Goal: Task Accomplishment & Management: Manage account settings

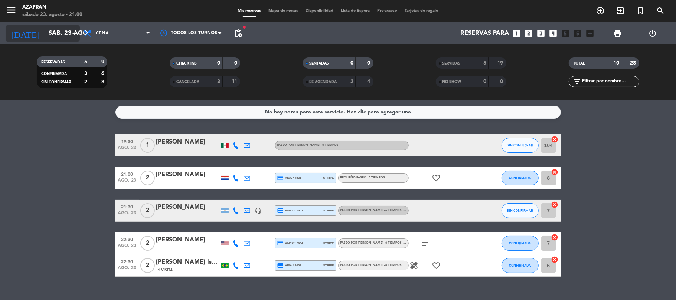
click at [63, 32] on input "sáb. 23 ago." at bounding box center [85, 33] width 80 height 14
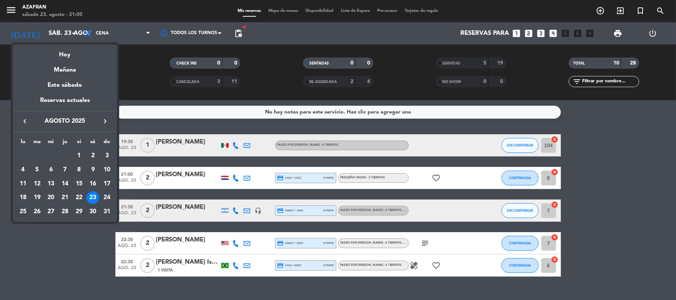
click at [19, 213] on div "25" at bounding box center [23, 212] width 13 height 13
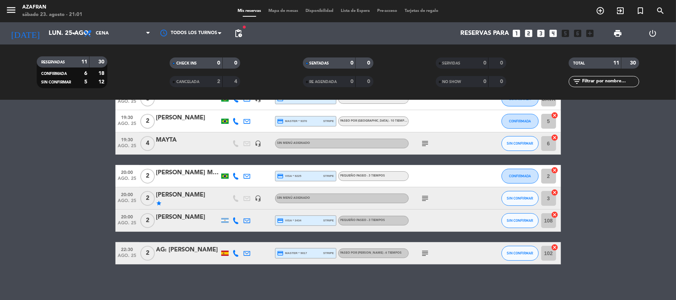
scroll to position [147, 0]
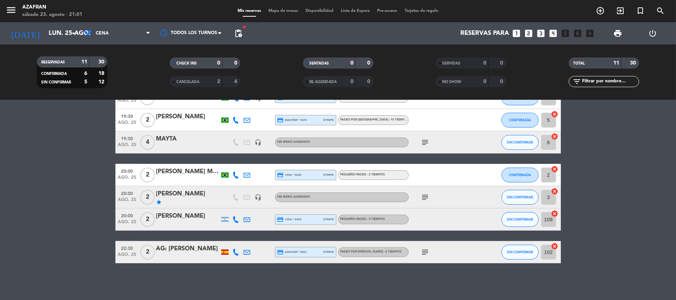
click at [0, 114] on bookings-row "19:00 ago. 25 2 [PERSON_NAME] credit_card amex * 3032 stripe PASEO POR [GEOGRAP…" at bounding box center [338, 125] width 676 height 276
click at [175, 245] on div "AG: [PERSON_NAME]" at bounding box center [187, 249] width 63 height 10
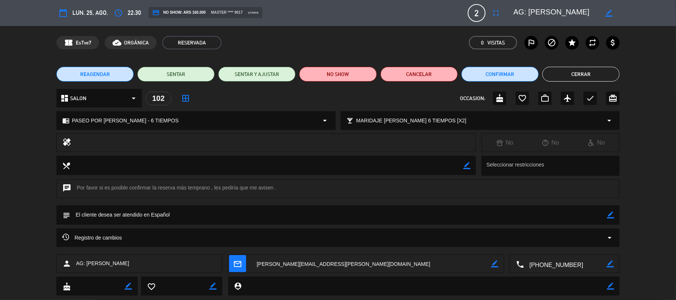
click at [572, 71] on button "Cerrar" at bounding box center [581, 74] width 77 height 15
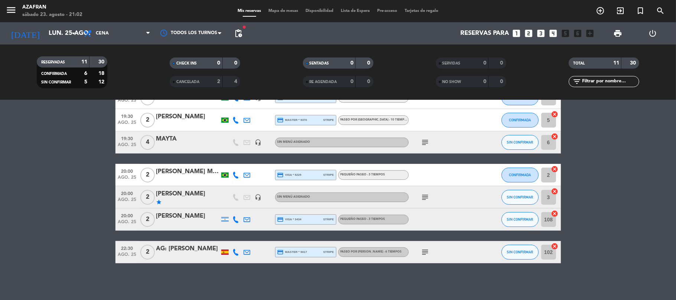
click at [427, 253] on icon "subject" at bounding box center [425, 252] width 9 height 9
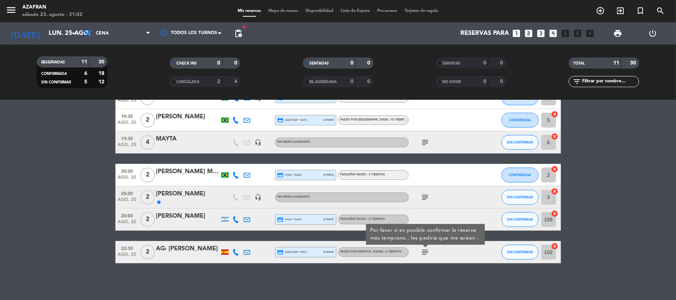
scroll to position [0, 0]
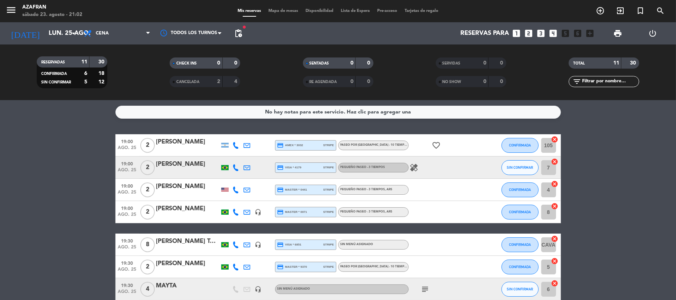
click at [427, 253] on div at bounding box center [442, 245] width 67 height 22
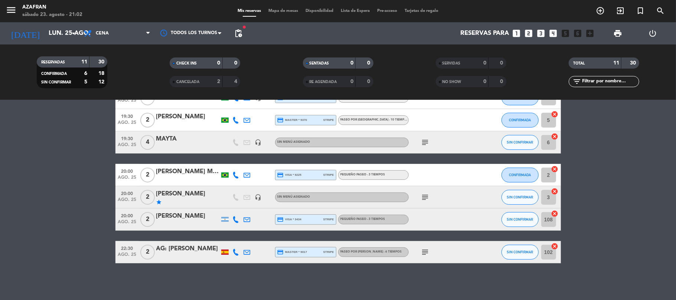
click at [427, 253] on icon "subject" at bounding box center [425, 252] width 9 height 9
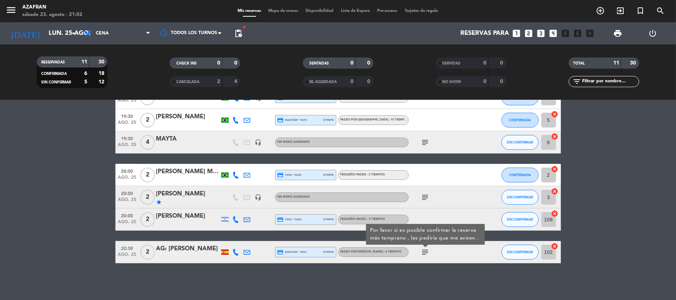
click at [427, 253] on icon "subject" at bounding box center [425, 252] width 9 height 9
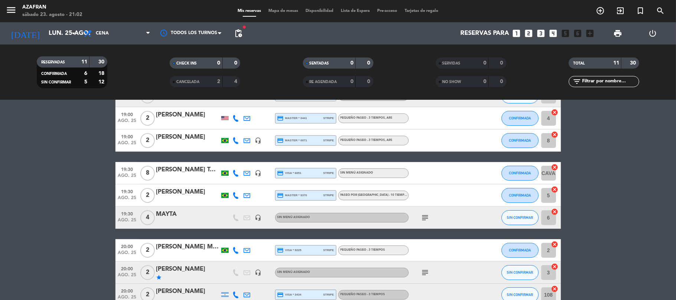
scroll to position [79, 0]
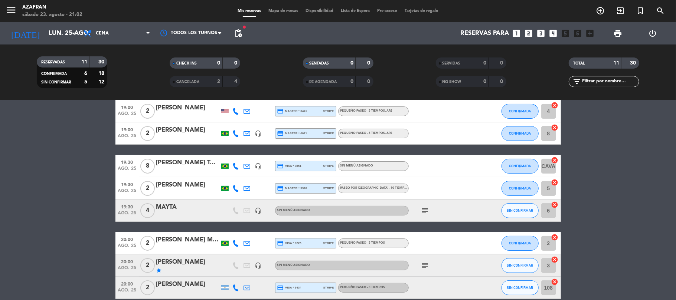
click at [56, 250] on bookings-row "19:00 ago. 25 2 [PERSON_NAME] credit_card amex * 3032 stripe PASEO POR [GEOGRAP…" at bounding box center [338, 194] width 676 height 276
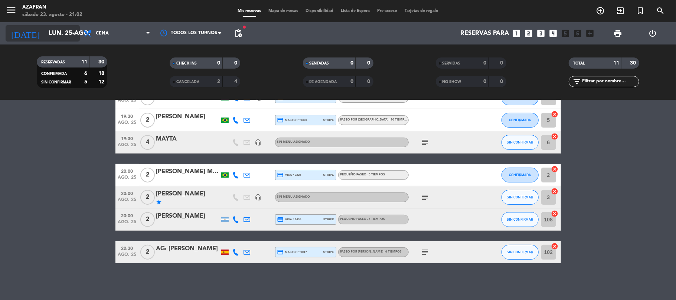
click at [52, 33] on input "lun. 25 ago." at bounding box center [85, 33] width 80 height 14
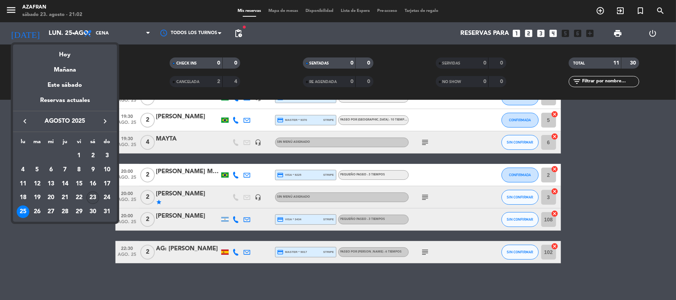
click at [92, 195] on div "23" at bounding box center [93, 198] width 13 height 13
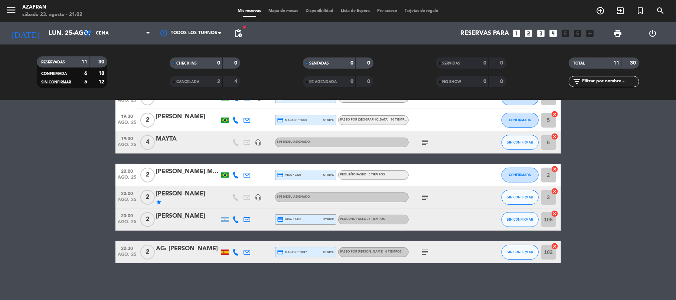
type input "sáb. 23 ago."
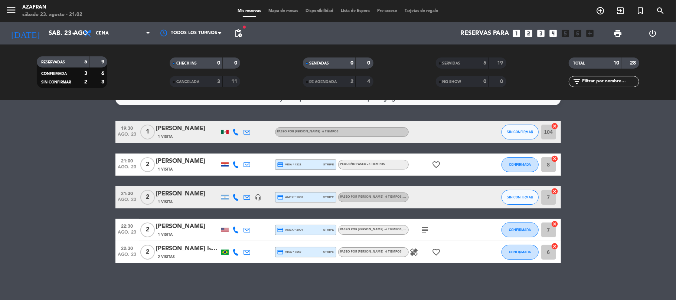
scroll to position [0, 0]
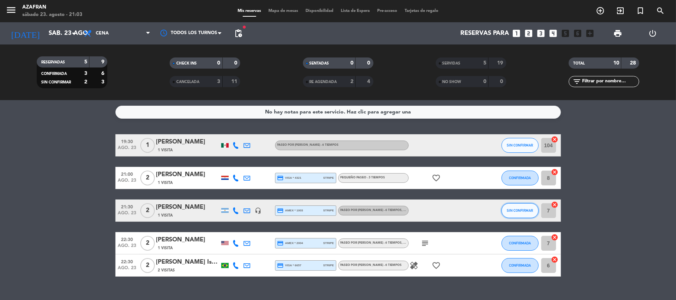
click at [514, 209] on span "SIN CONFIRMAR" at bounding box center [520, 211] width 26 height 4
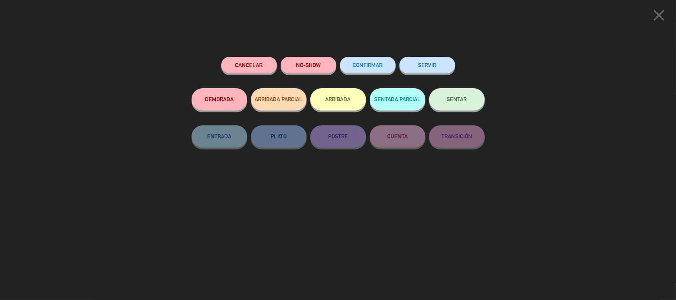
click at [420, 62] on button "SERVIR" at bounding box center [428, 65] width 56 height 17
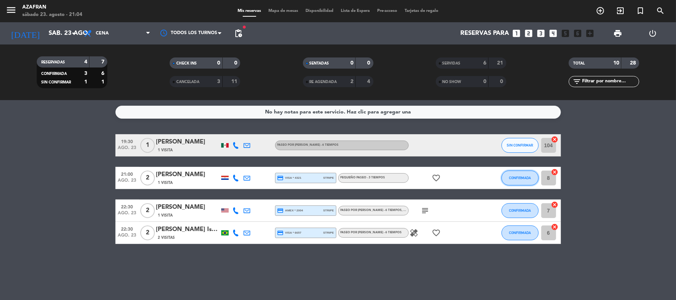
click at [510, 178] on span "CONFIRMADA" at bounding box center [520, 178] width 22 height 4
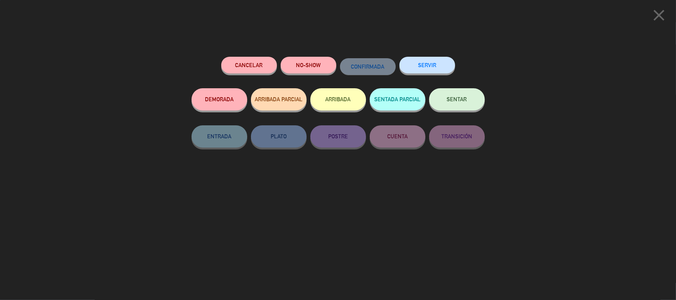
click at [426, 69] on button "SERVIR" at bounding box center [428, 65] width 56 height 17
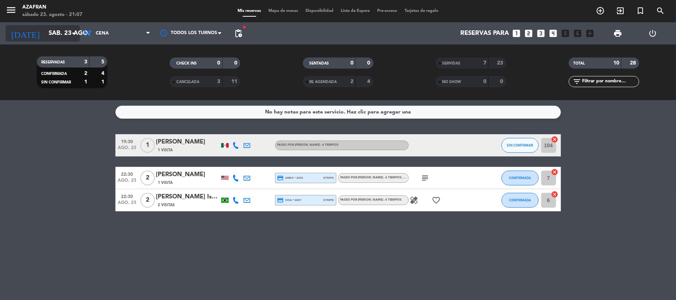
click at [58, 36] on input "sáb. 23 ago." at bounding box center [85, 33] width 80 height 14
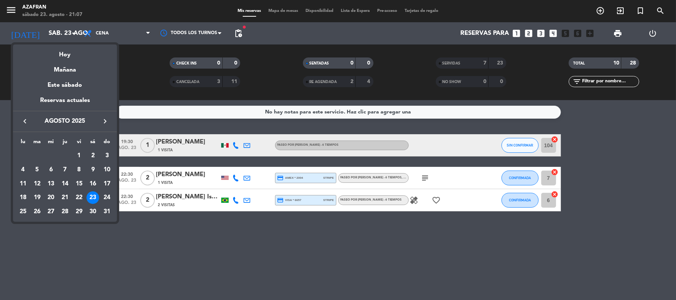
click at [170, 243] on div at bounding box center [338, 150] width 676 height 300
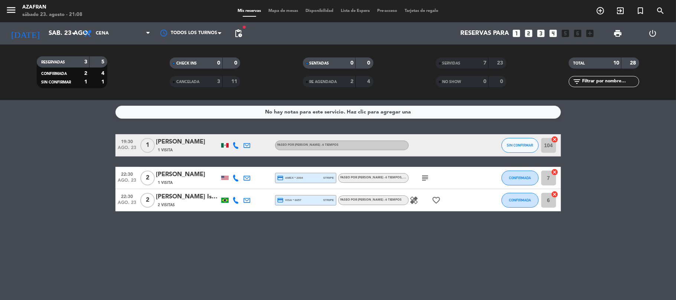
click at [168, 142] on div "[PERSON_NAME]" at bounding box center [187, 142] width 63 height 10
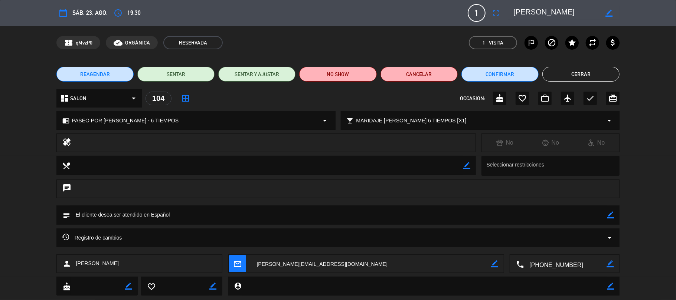
click at [112, 74] on button "REAGENDAR" at bounding box center [94, 74] width 77 height 15
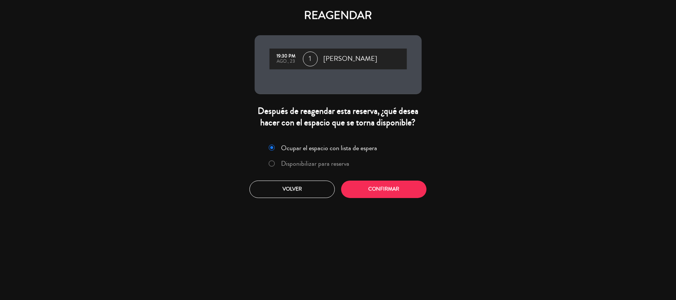
click at [311, 162] on label "Disponibilizar para reserva" at bounding box center [315, 163] width 68 height 7
click at [393, 188] on button "Confirmar" at bounding box center [383, 189] width 85 height 17
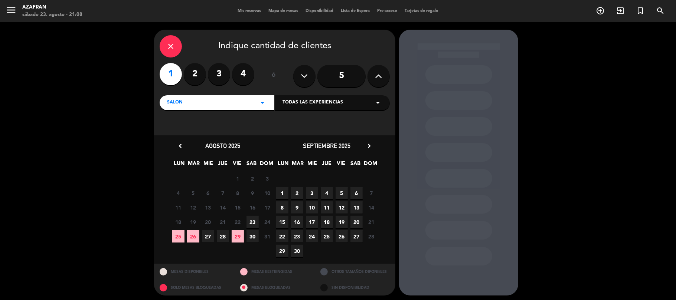
click at [179, 236] on span "25" at bounding box center [178, 237] width 12 height 12
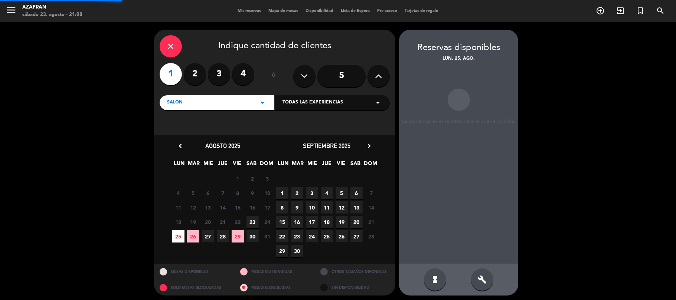
scroll to position [3, 0]
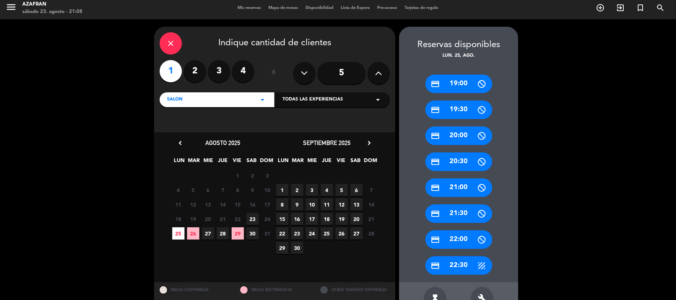
click at [461, 159] on div "credit_card 20:30" at bounding box center [459, 162] width 67 height 19
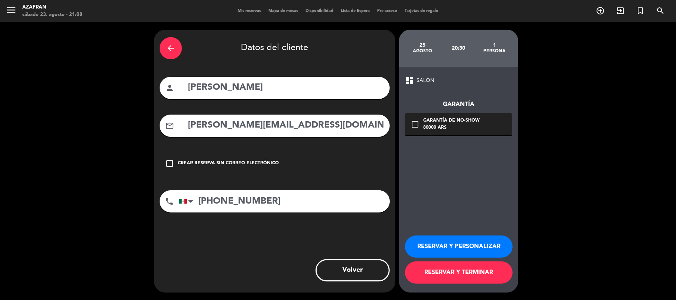
scroll to position [0, 0]
click at [449, 271] on button "RESERVAR Y TERMINAR" at bounding box center [459, 273] width 108 height 22
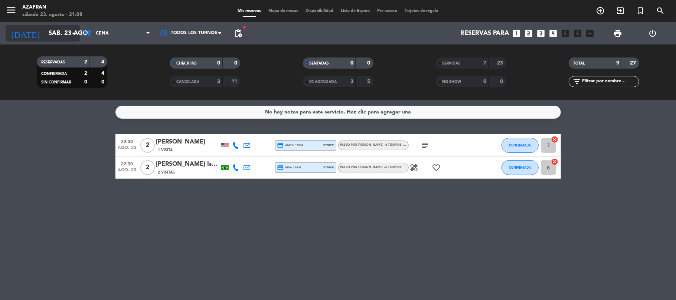
click at [58, 40] on input "sáb. 23 ago." at bounding box center [85, 33] width 80 height 14
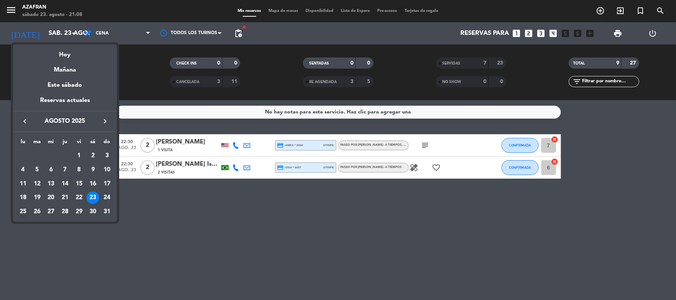
click at [21, 207] on div "25" at bounding box center [23, 212] width 13 height 13
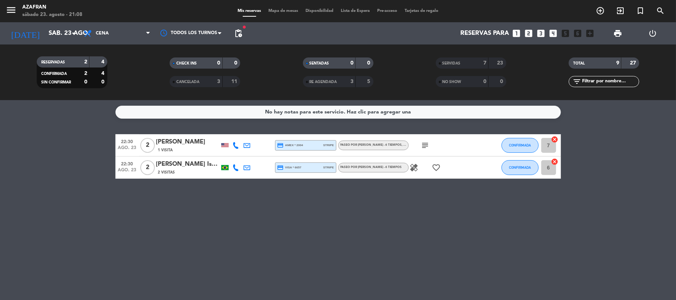
type input "lun. 25 ago."
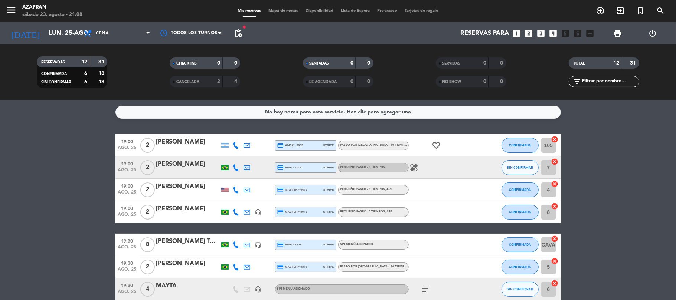
scroll to position [180, 0]
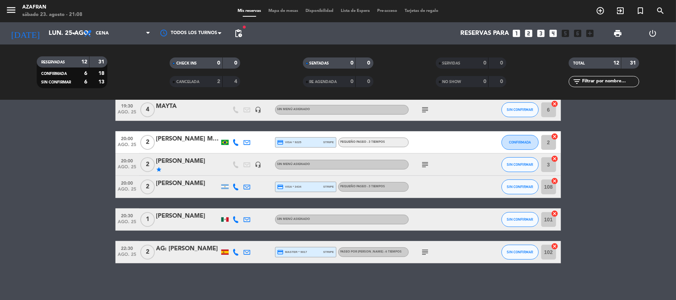
click at [284, 218] on span "Sin menú asignado" at bounding box center [293, 219] width 33 height 3
click at [177, 213] on div "[PERSON_NAME]" at bounding box center [187, 217] width 63 height 10
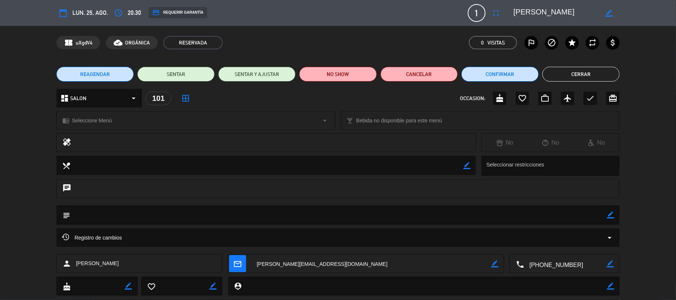
scroll to position [39, 0]
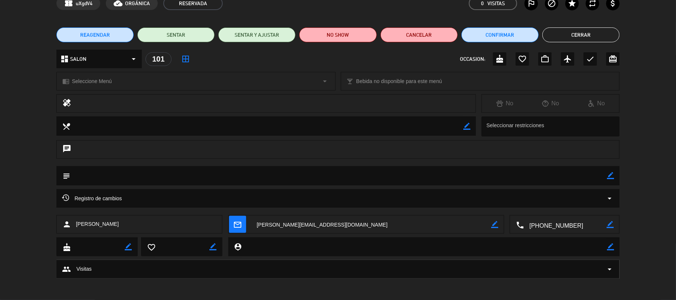
click at [235, 226] on icon "mail_outline" at bounding box center [238, 225] width 8 height 8
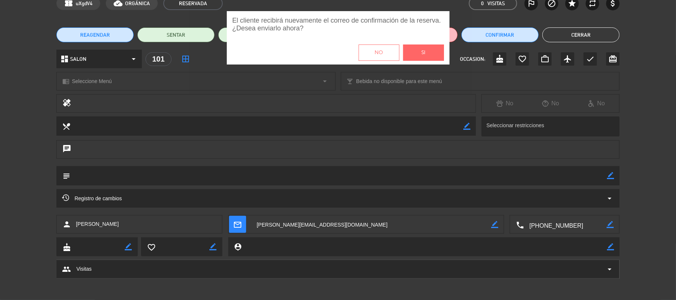
click at [369, 56] on button "No" at bounding box center [379, 53] width 41 height 16
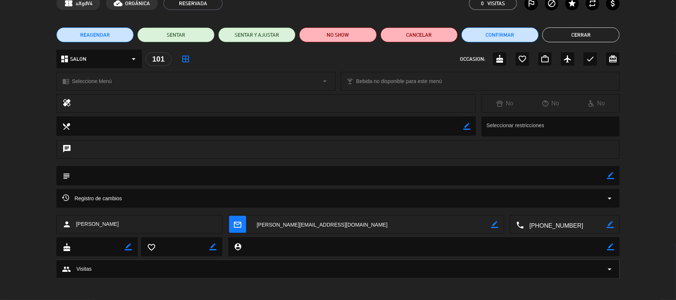
scroll to position [0, 0]
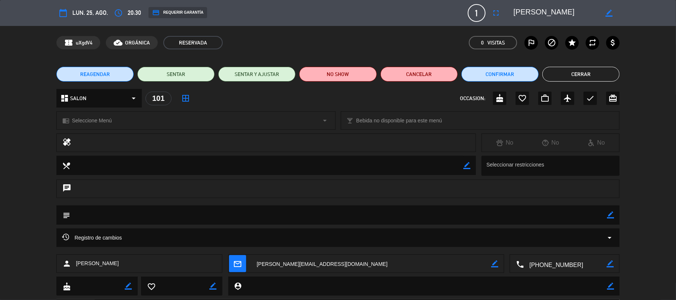
click at [96, 74] on span "REAGENDAR" at bounding box center [95, 75] width 30 height 8
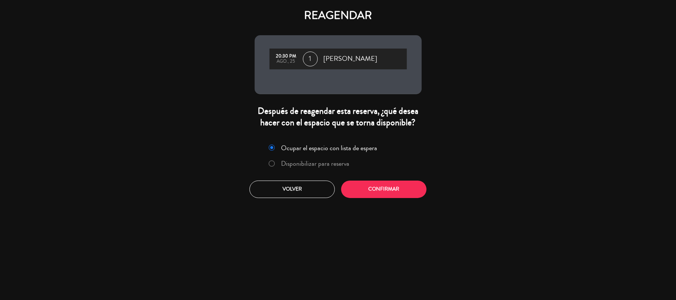
click at [328, 163] on label "Disponibilizar para reserva" at bounding box center [315, 163] width 68 height 7
click at [382, 192] on button "Confirmar" at bounding box center [383, 189] width 85 height 17
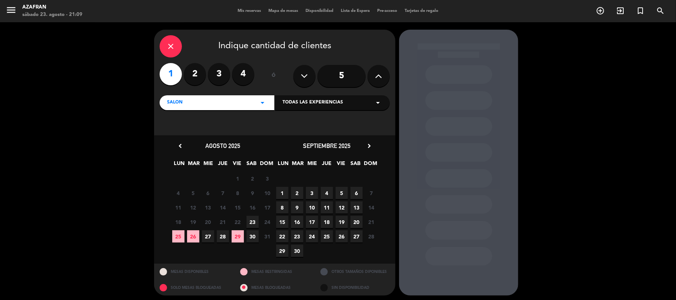
click at [175, 235] on span "25" at bounding box center [178, 237] width 12 height 12
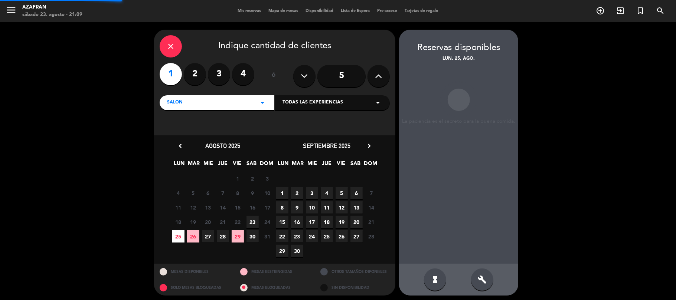
scroll to position [3, 0]
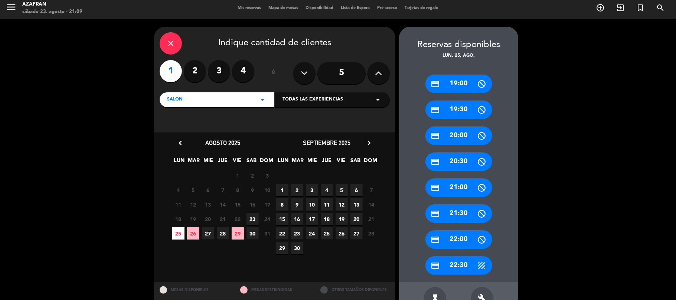
click at [455, 155] on div "credit_card 20:30" at bounding box center [459, 162] width 67 height 19
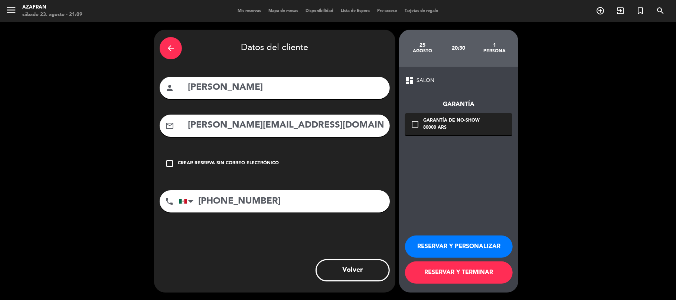
click at [427, 122] on div "Garantía de no-show" at bounding box center [451, 120] width 56 height 7
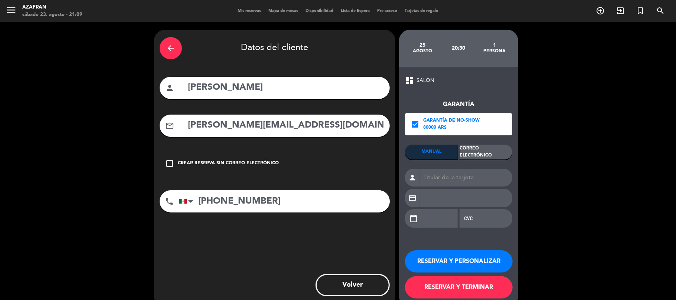
click at [492, 147] on div "Correo Electrónico" at bounding box center [486, 152] width 53 height 15
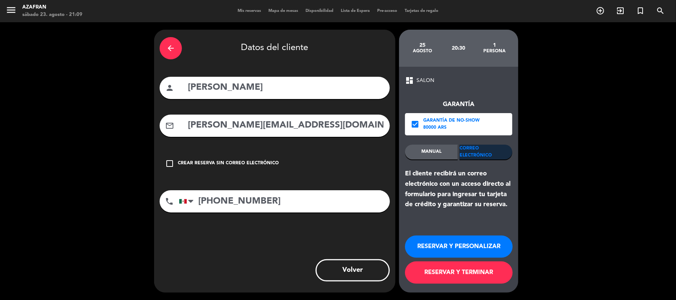
click at [455, 272] on button "RESERVAR Y TERMINAR" at bounding box center [459, 273] width 108 height 22
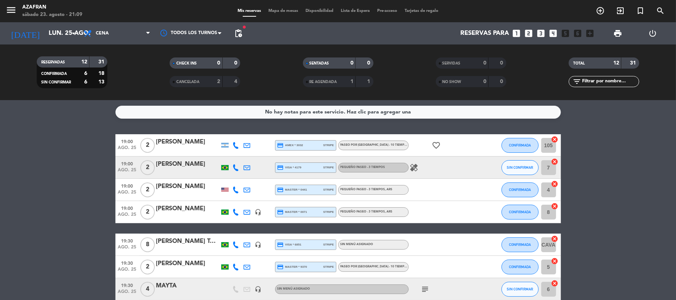
scroll to position [180, 0]
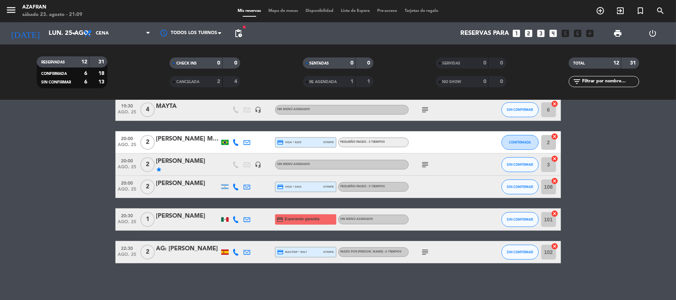
click at [176, 220] on div "[PERSON_NAME]" at bounding box center [187, 217] width 63 height 10
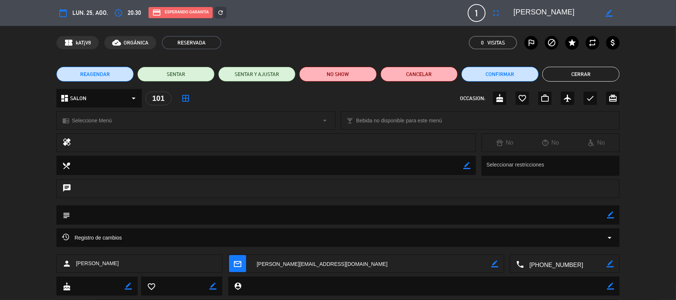
scroll to position [39, 0]
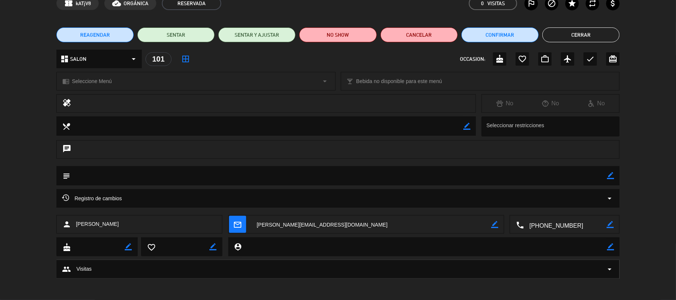
click at [237, 225] on icon "mail_outline" at bounding box center [238, 225] width 8 height 8
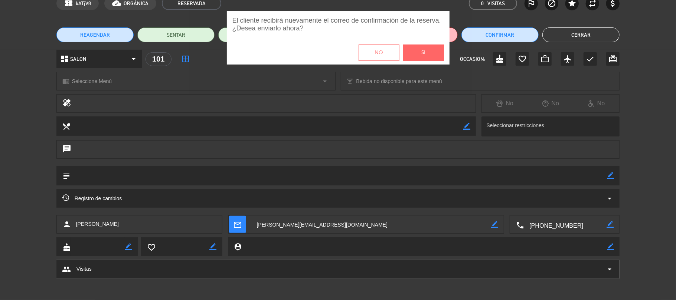
click at [423, 53] on span "Si" at bounding box center [424, 53] width 4 height 9
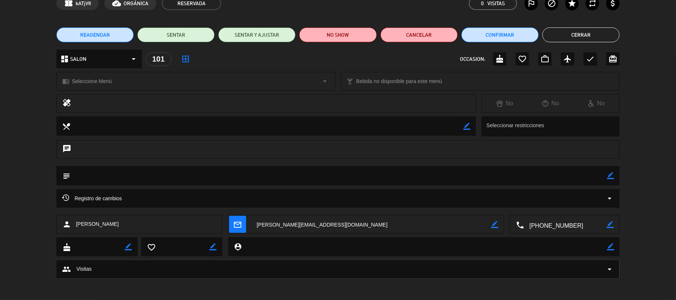
click at [558, 33] on button "Cerrar" at bounding box center [581, 34] width 77 height 15
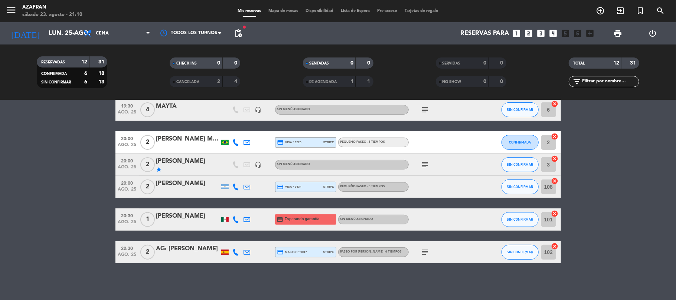
scroll to position [0, 0]
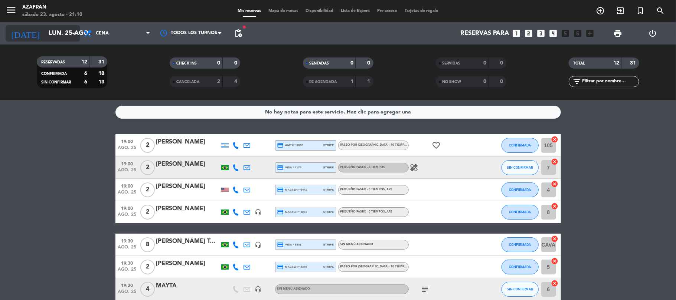
click at [52, 30] on input "lun. 25 ago." at bounding box center [85, 33] width 80 height 14
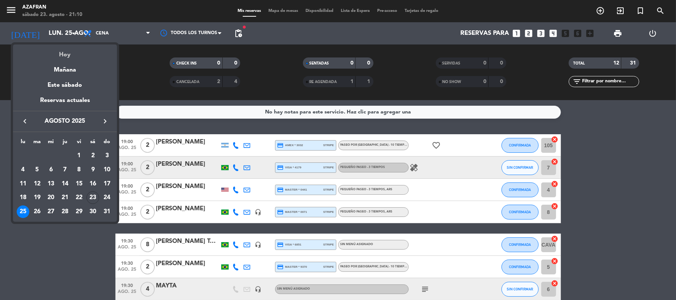
click at [64, 53] on div "Hoy" at bounding box center [65, 52] width 104 height 15
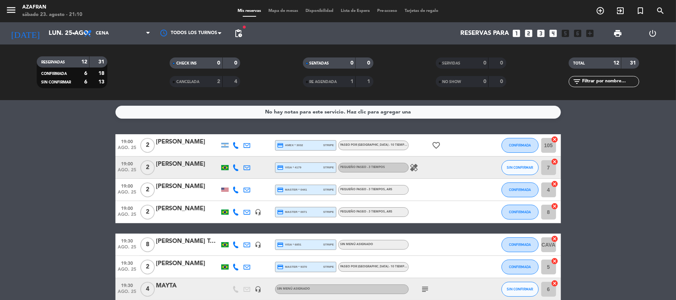
type input "sáb. 23 ago."
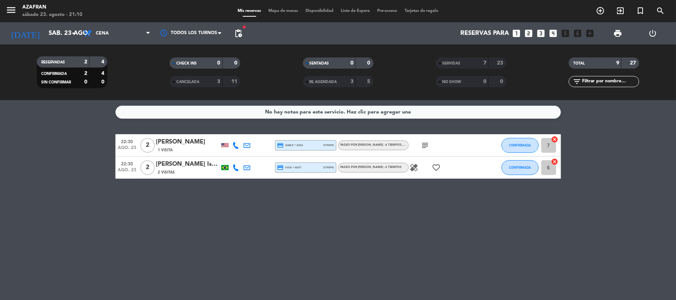
click at [136, 261] on div "No hay notas para este servicio. Haz clic para agregar una 22:30 ago. 23 2 [PER…" at bounding box center [338, 200] width 676 height 200
click at [10, 182] on div "No hay notas para este servicio. Haz clic para agregar una 22:30 ago. 23 2 [PER…" at bounding box center [338, 200] width 676 height 200
click at [65, 189] on div "No hay notas para este servicio. Haz clic para agregar una 22:30 ago. 23 2 [PER…" at bounding box center [338, 200] width 676 height 200
click at [69, 211] on div "No hay notas para este servicio. Haz clic para agregar una 22:30 ago. 23 2 [PER…" at bounding box center [338, 200] width 676 height 200
click at [34, 203] on div "No hay notas para este servicio. Haz clic para agregar una 22:30 ago. 23 2 [PER…" at bounding box center [338, 200] width 676 height 200
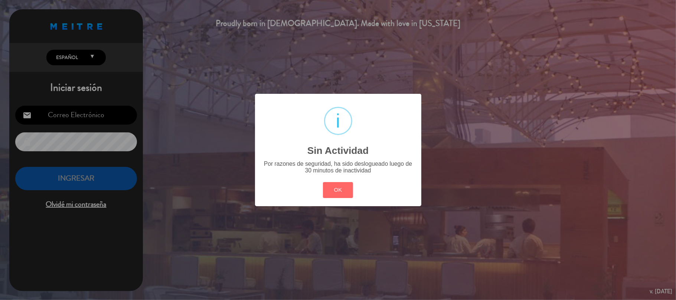
type input "[EMAIL_ADDRESS][DOMAIN_NAME]"
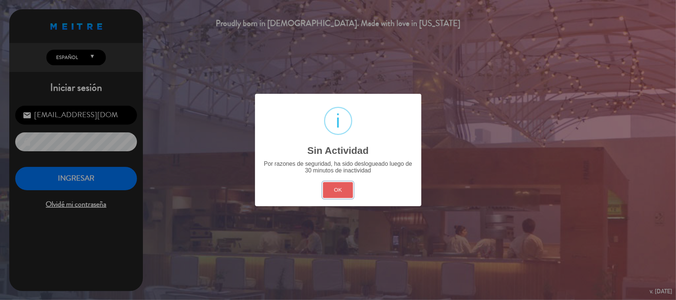
click at [343, 189] on button "OK" at bounding box center [338, 190] width 30 height 16
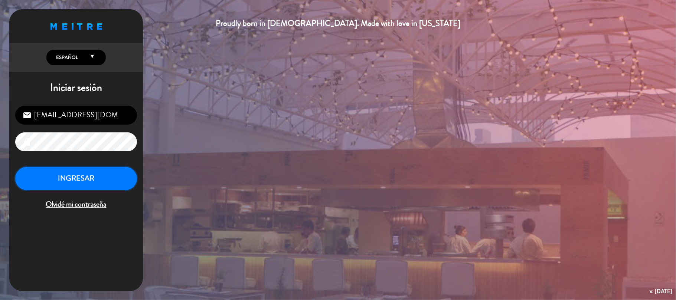
click at [115, 179] on button "INGRESAR" at bounding box center [76, 178] width 122 height 23
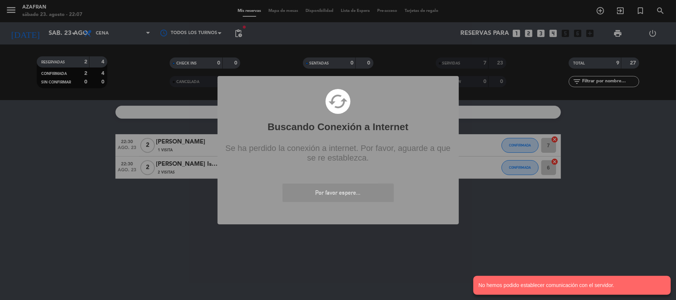
click at [136, 253] on div "? ! i Buscando Conexión a Internet × cached Se ha perdido la conexión a interne…" at bounding box center [338, 150] width 676 height 300
